Goal: Task Accomplishment & Management: Complete application form

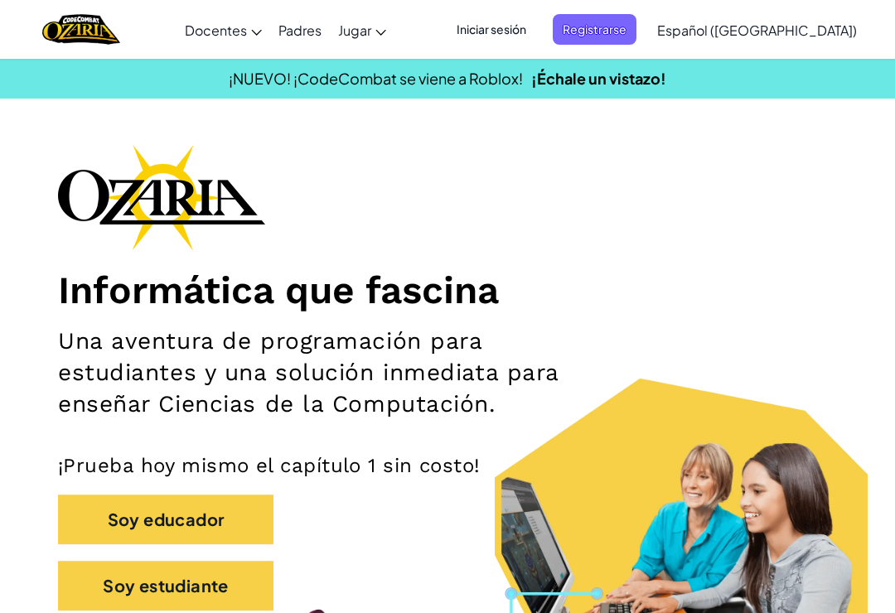
click at [513, 31] on span "Iniciar sesión" at bounding box center [492, 29] width 90 height 31
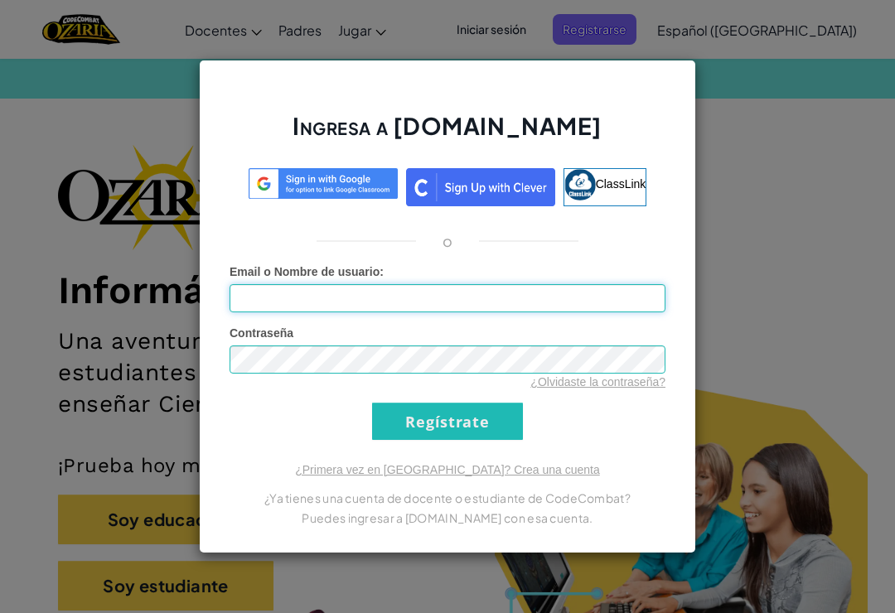
click at [526, 298] on input "Email o Nombre de usuario :" at bounding box center [448, 298] width 436 height 28
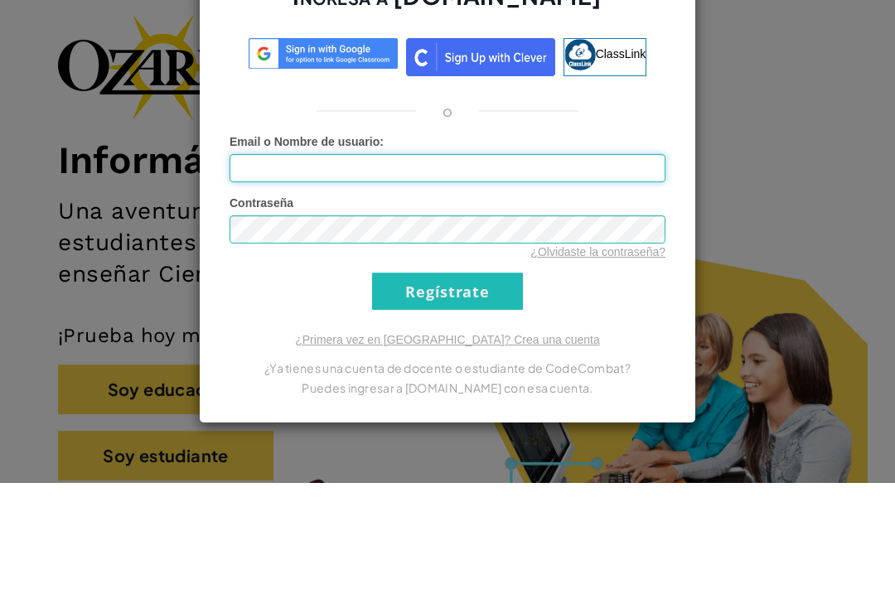
type input "[EMAIL_ADDRESS][DOMAIN_NAME]"
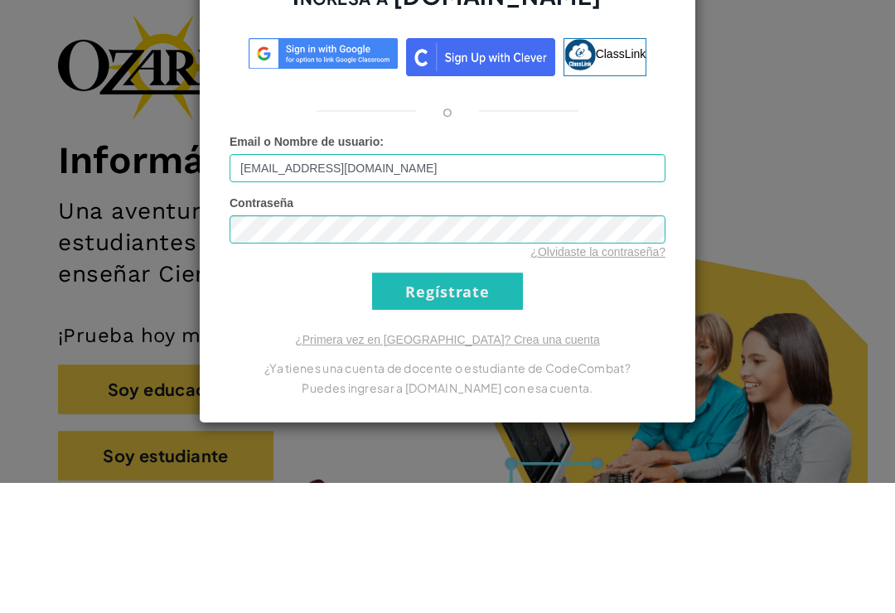
click at [448, 403] on input "Regístrate" at bounding box center [447, 421] width 151 height 37
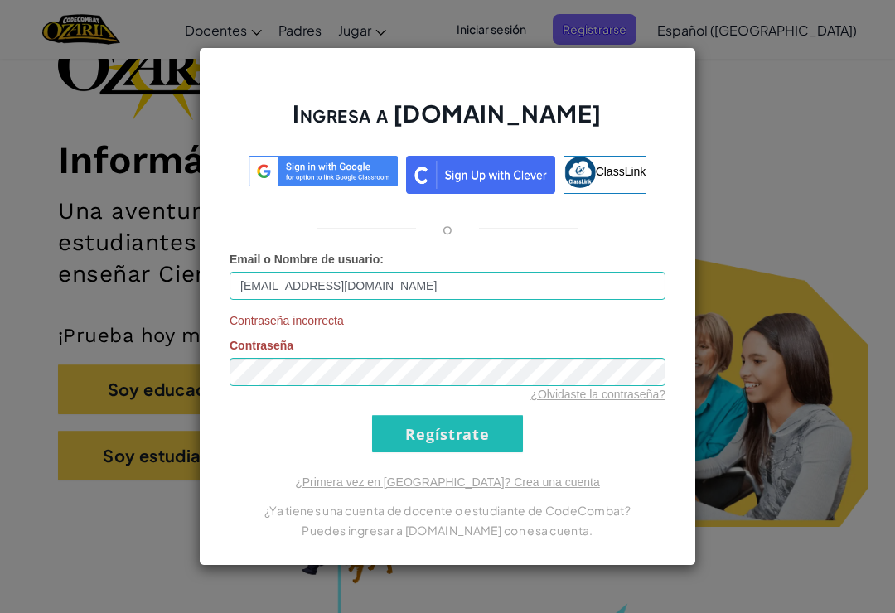
click at [473, 442] on input "Regístrate" at bounding box center [447, 433] width 151 height 37
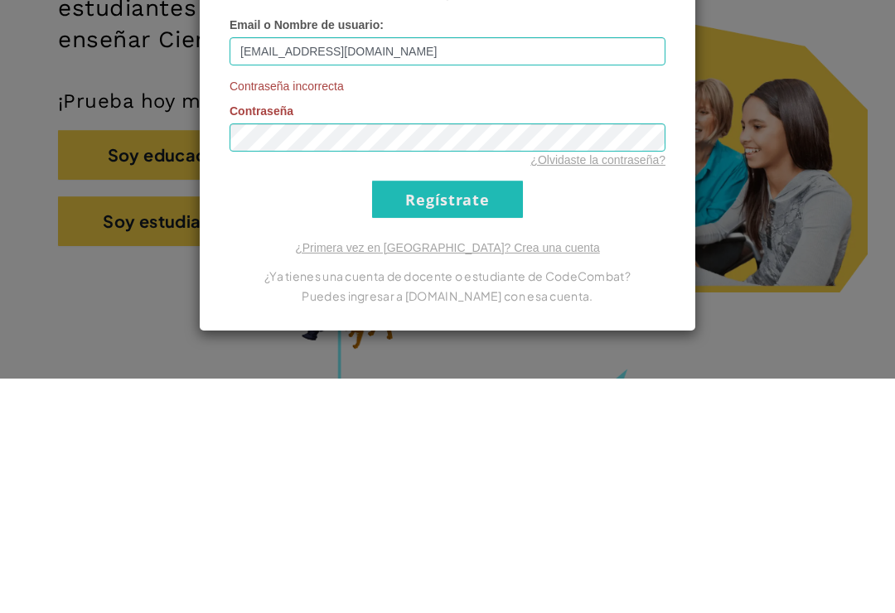
click at [748, 191] on div "Ingresa a [DOMAIN_NAME] ClassLink o Email o Nombre de usuario : [EMAIL_ADDRESS]…" at bounding box center [447, 306] width 895 height 613
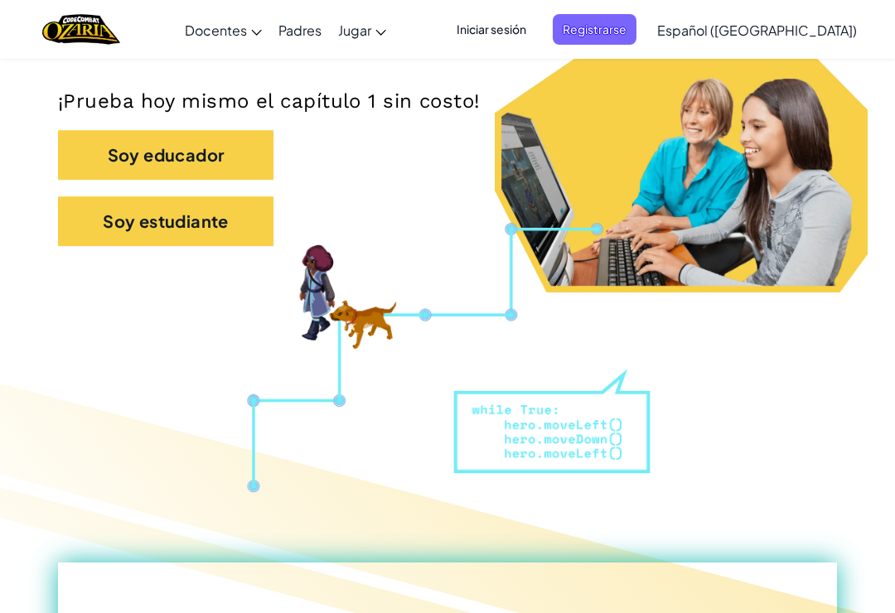
scroll to position [345, 0]
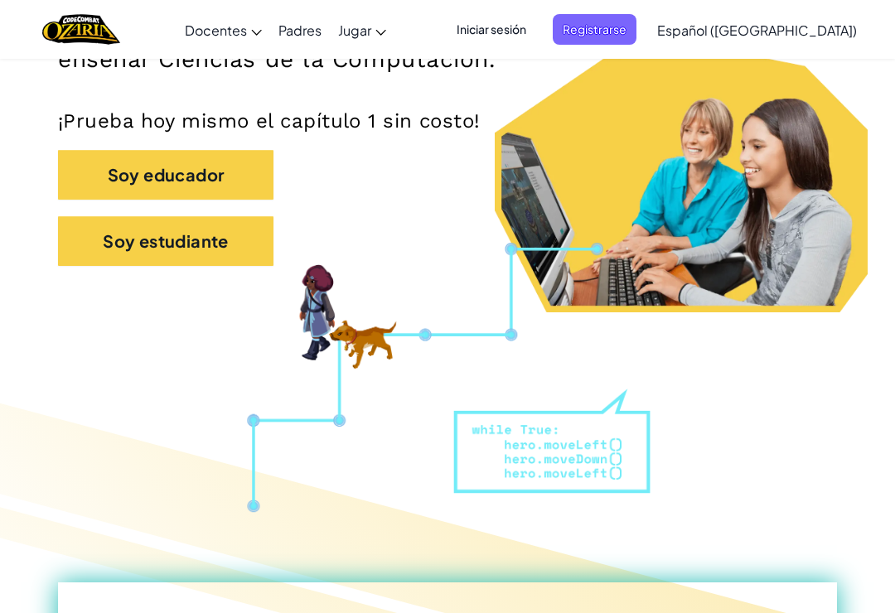
click at [536, 36] on span "Iniciar sesión" at bounding box center [492, 29] width 90 height 31
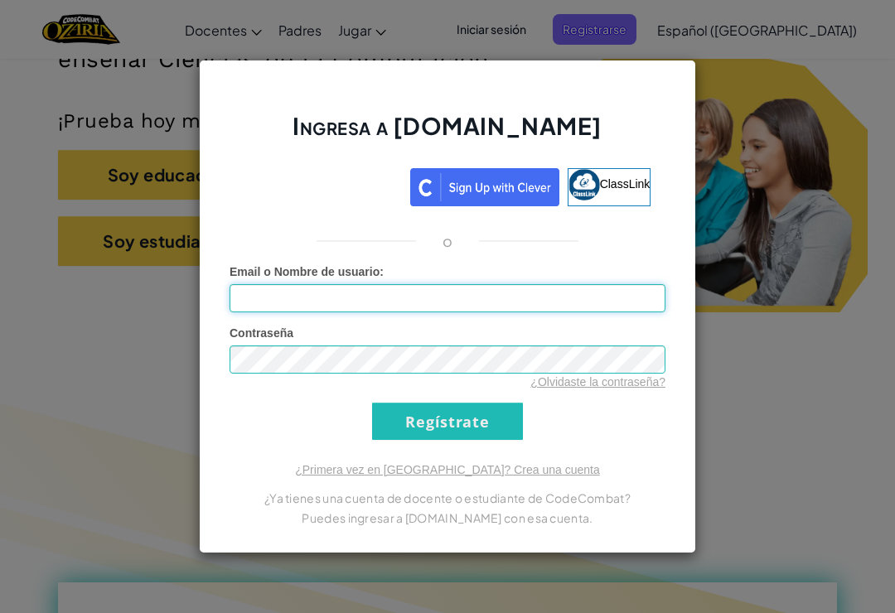
click at [491, 302] on input "Email o Nombre de usuario :" at bounding box center [448, 298] width 436 height 28
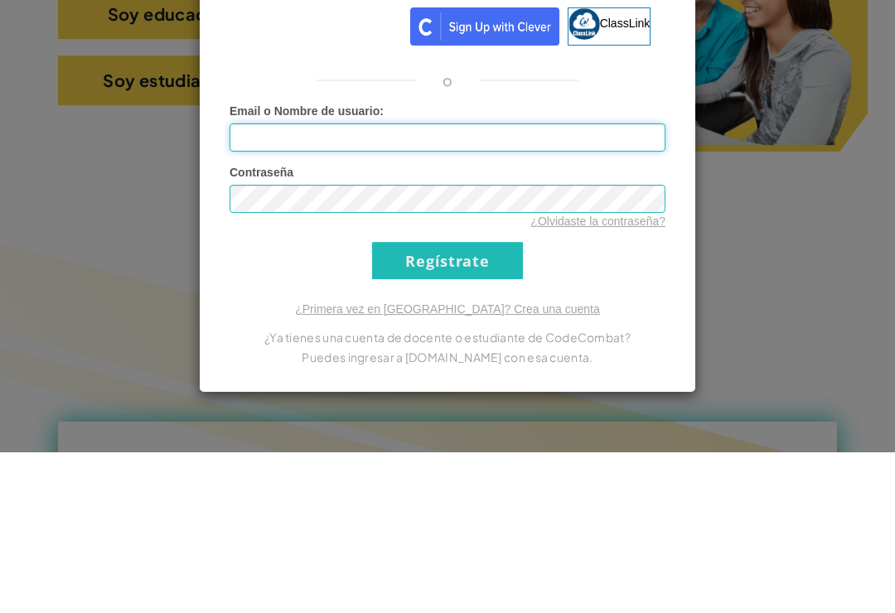
type input "[EMAIL_ADDRESS][DOMAIN_NAME]"
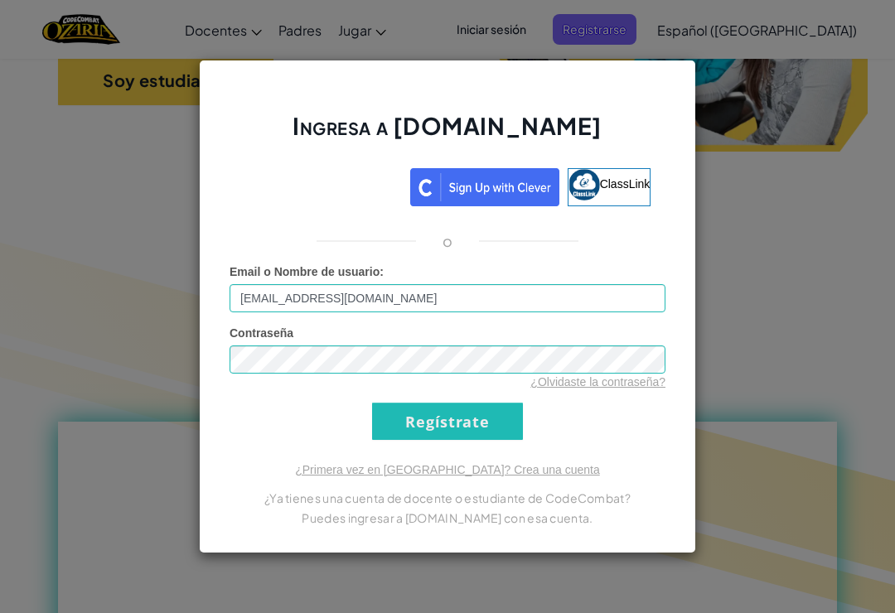
click at [814, 224] on div "Ingresa a [DOMAIN_NAME] ClassLink o Error desconocido. Email o Nombre de usuari…" at bounding box center [447, 306] width 895 height 613
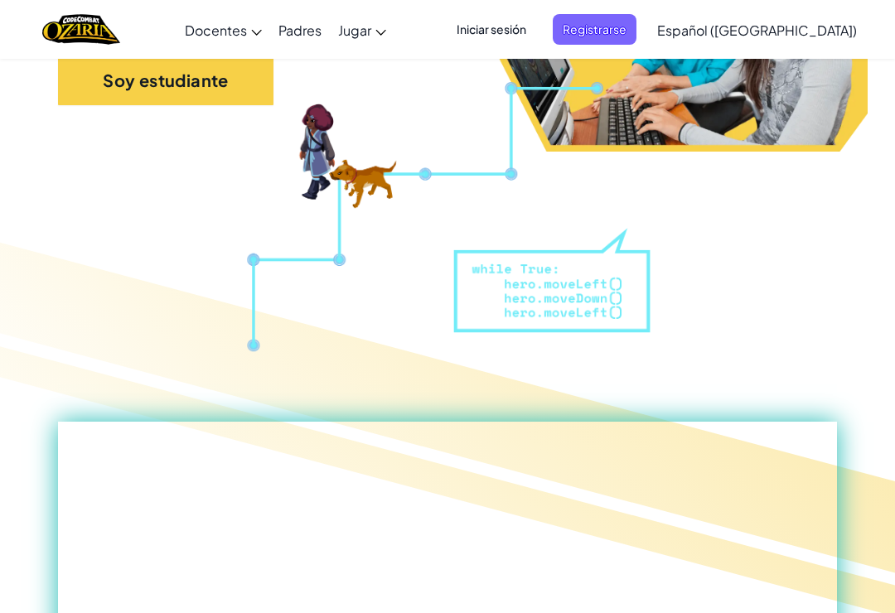
click at [255, 88] on button "Soy estudiante" at bounding box center [165, 81] width 215 height 50
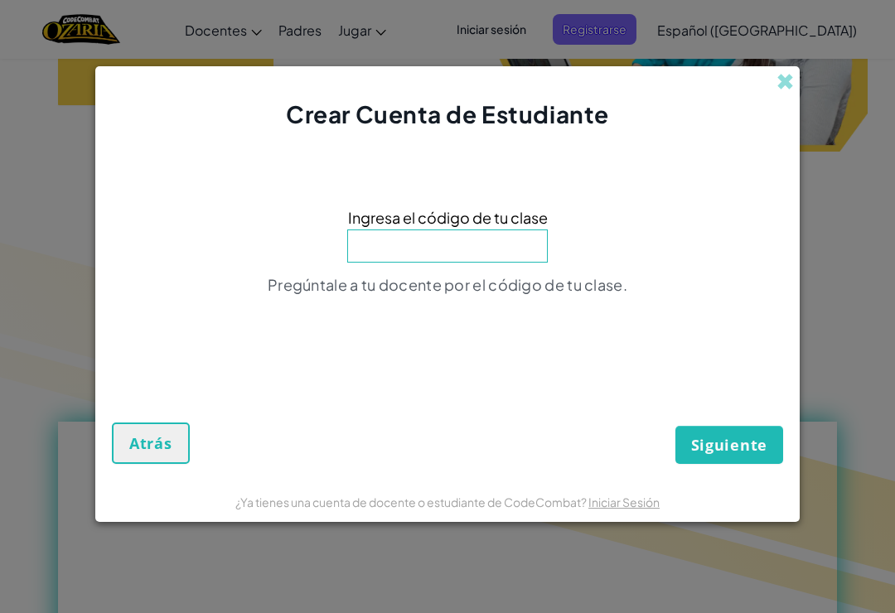
click at [478, 231] on input at bounding box center [447, 246] width 201 height 33
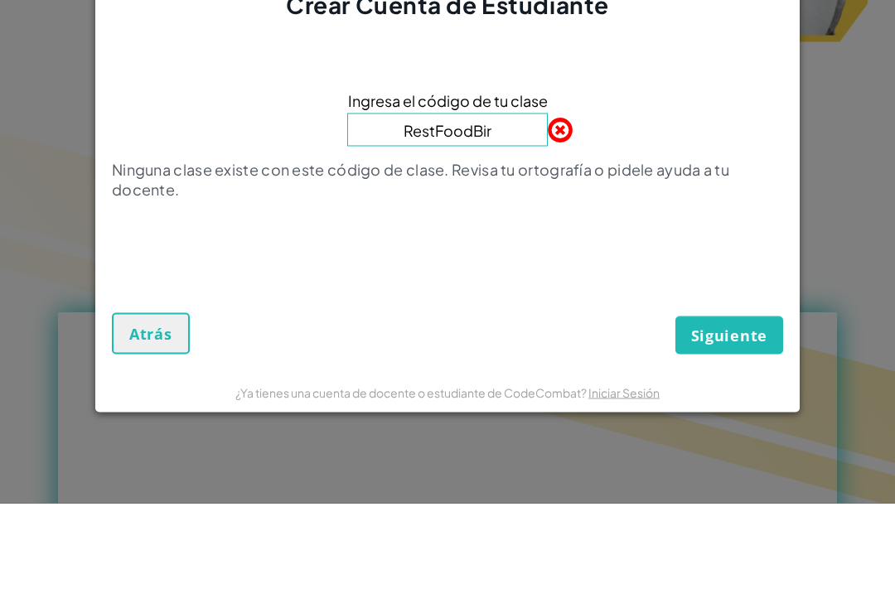
type input "RestFoodBird"
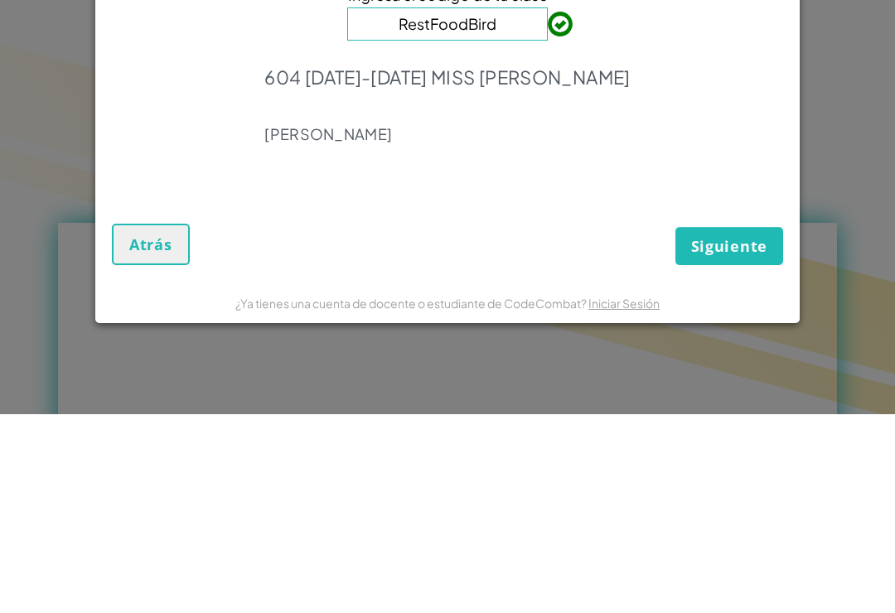
click at [733, 435] on span "Siguiente" at bounding box center [729, 445] width 76 height 20
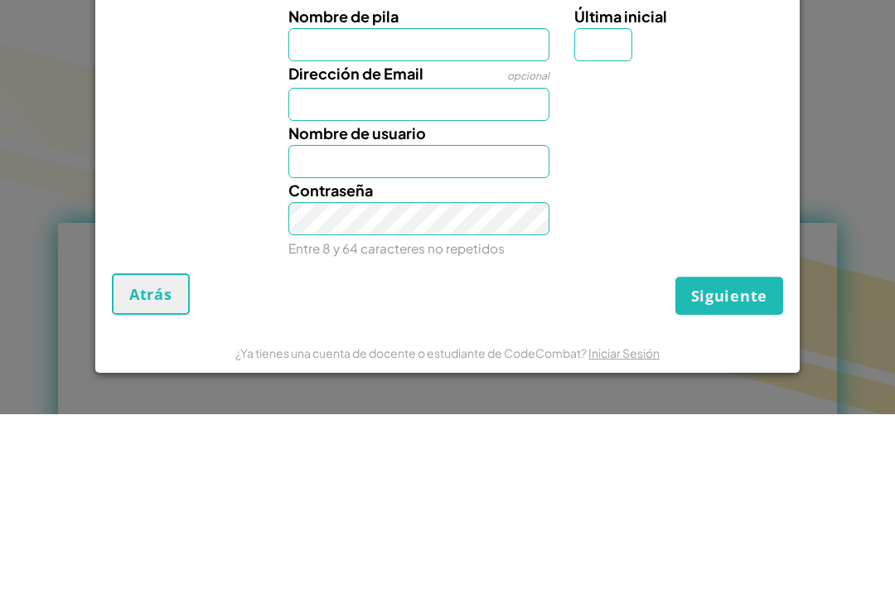
scroll to position [704, 0]
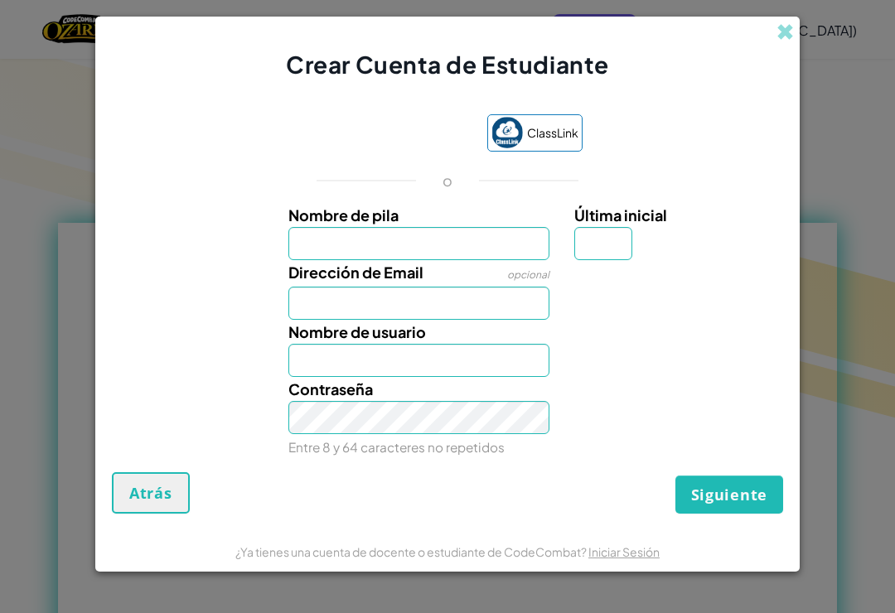
click at [628, 559] on link "Iniciar Sesión" at bounding box center [623, 552] width 71 height 15
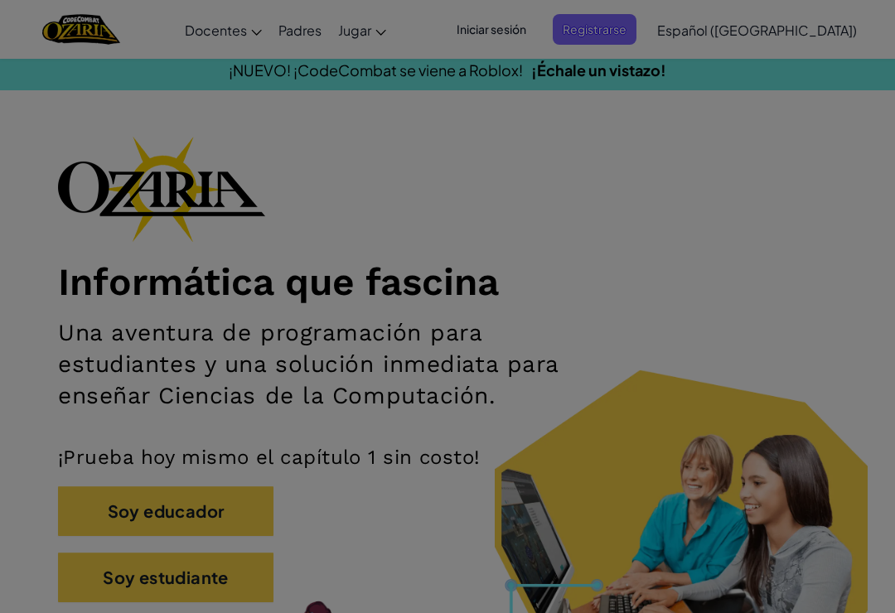
scroll to position [9, 0]
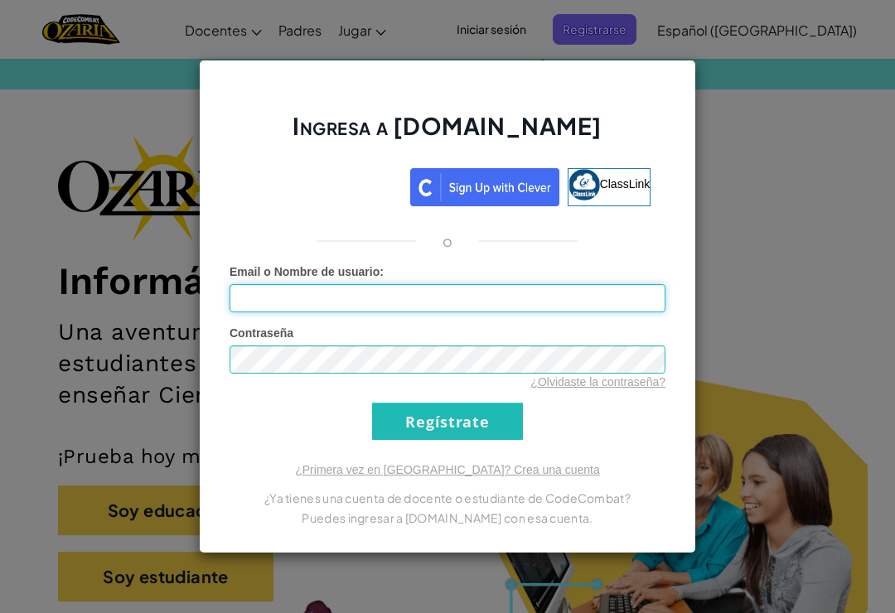
click at [482, 306] on input "Email o Nombre de usuario :" at bounding box center [448, 298] width 436 height 28
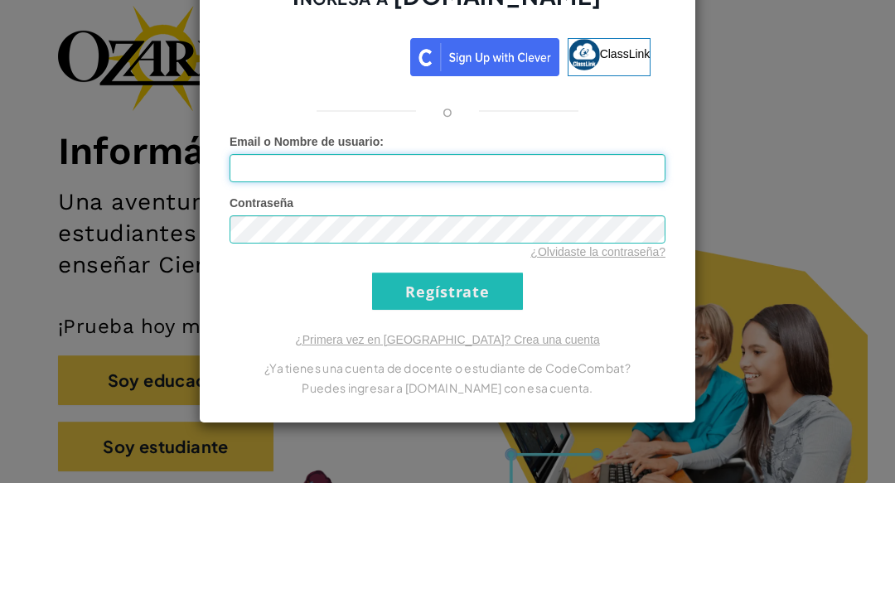
type input "[EMAIL_ADDRESS][DOMAIN_NAME]"
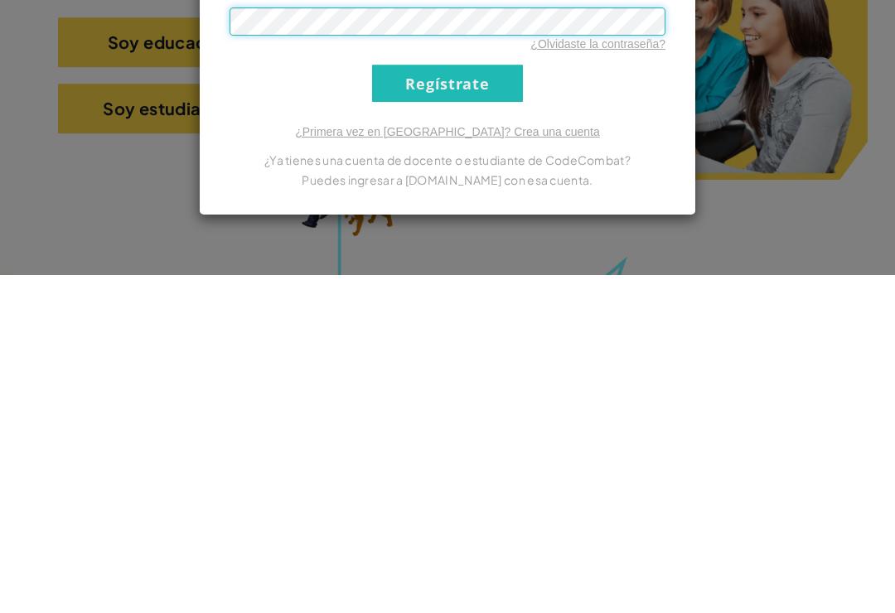
scroll to position [167, 0]
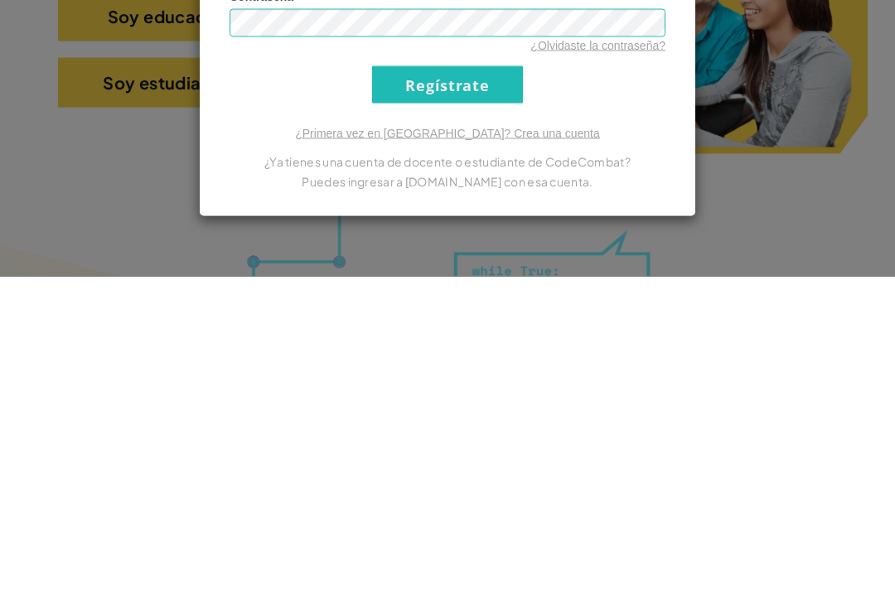
click at [743, 85] on div "Ingresa a [DOMAIN_NAME] ClassLink o Error desconocido. Email o Nombre de usuari…" at bounding box center [447, 306] width 895 height 613
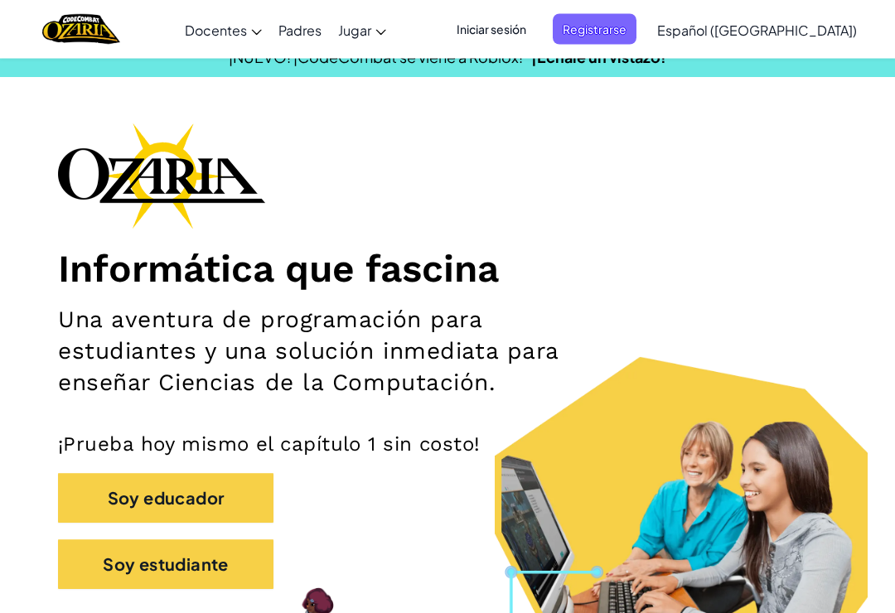
scroll to position [0, 0]
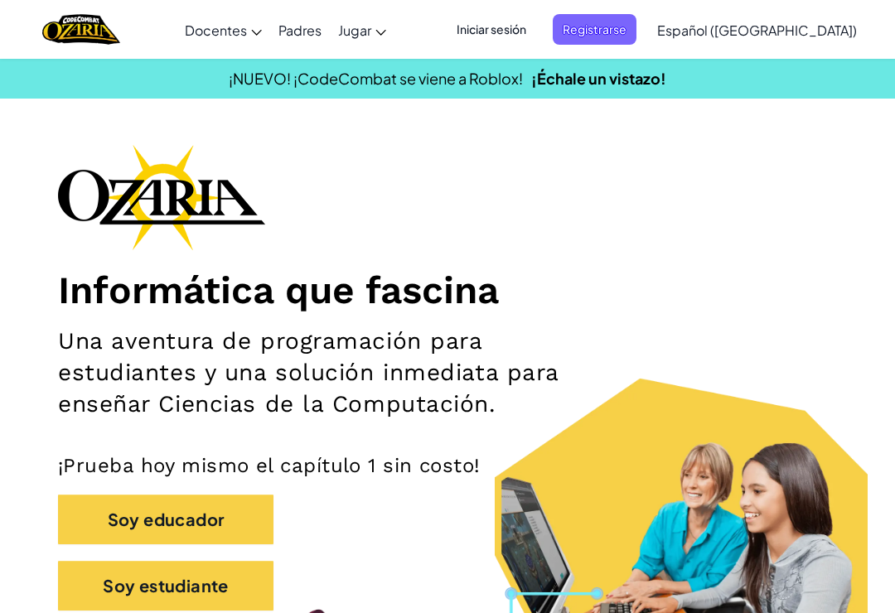
click at [536, 31] on span "Iniciar sesión" at bounding box center [492, 29] width 90 height 31
